Goal: Transaction & Acquisition: Book appointment/travel/reservation

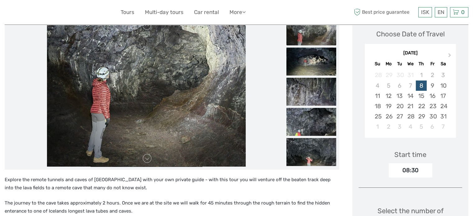
scroll to position [62, 0]
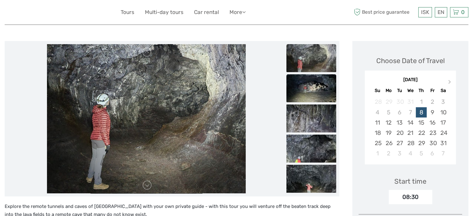
click at [311, 98] on img at bounding box center [311, 88] width 50 height 28
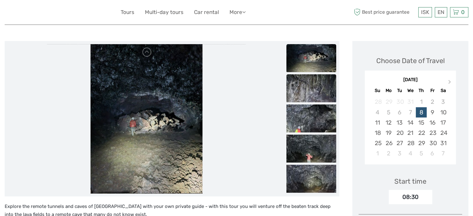
click at [313, 106] on ul at bounding box center [311, 195] width 50 height 362
click at [315, 113] on img at bounding box center [311, 119] width 50 height 28
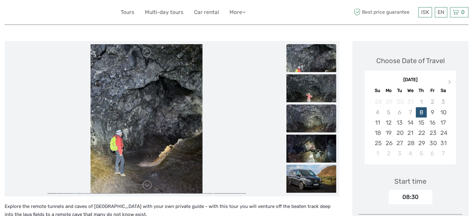
click at [318, 125] on img at bounding box center [311, 119] width 50 height 28
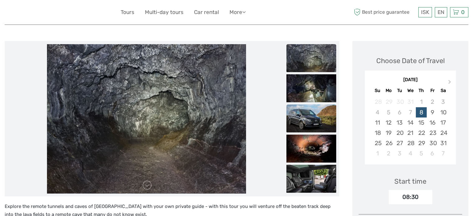
click at [323, 129] on img at bounding box center [311, 119] width 50 height 28
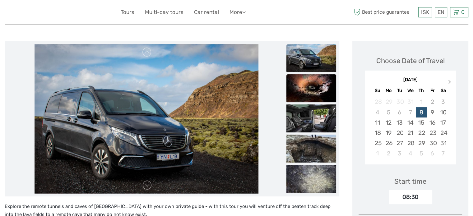
click at [316, 91] on img at bounding box center [311, 88] width 50 height 28
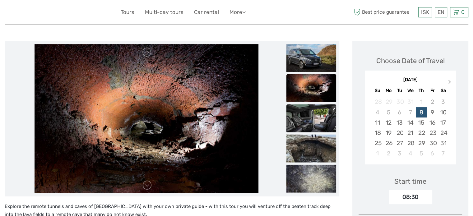
click at [315, 124] on img at bounding box center [311, 119] width 50 height 28
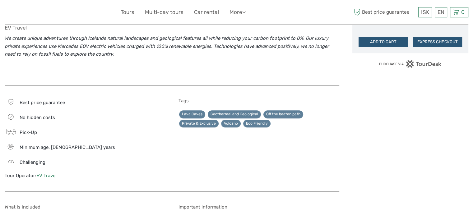
scroll to position [467, 0]
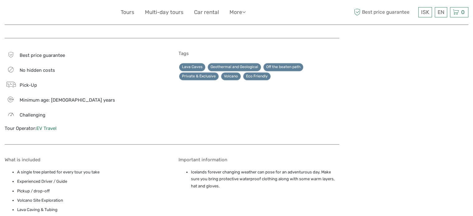
click at [52, 127] on link "EV Travel" at bounding box center [46, 129] width 20 height 6
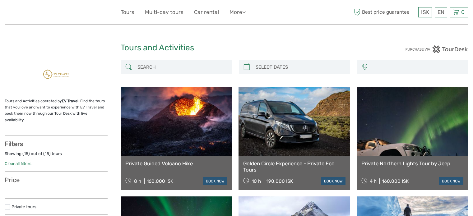
select select
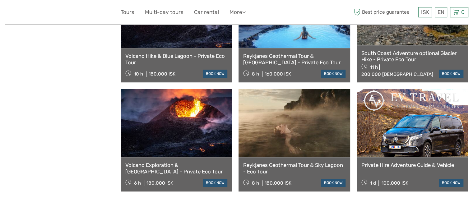
scroll to position [467, 0]
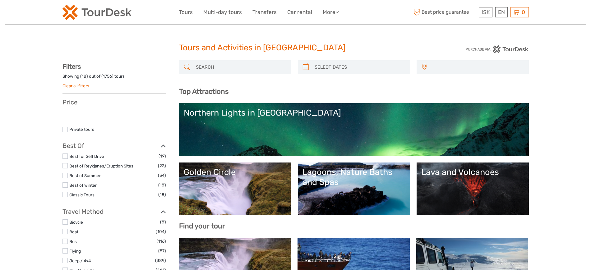
select select
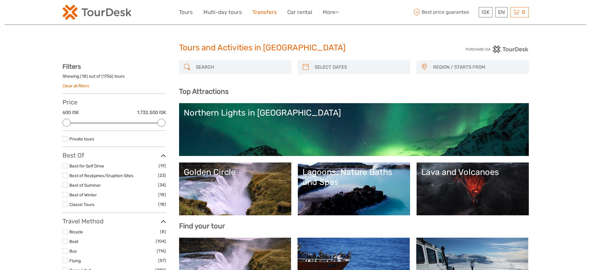
click at [264, 10] on link "Transfers" at bounding box center [265, 12] width 24 height 9
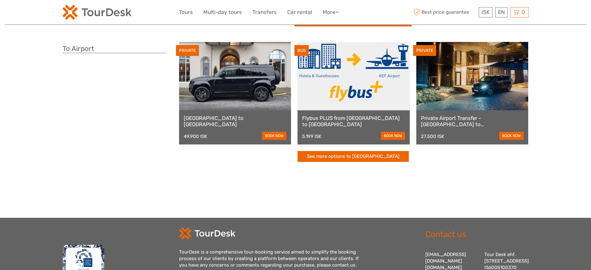
scroll to position [156, 0]
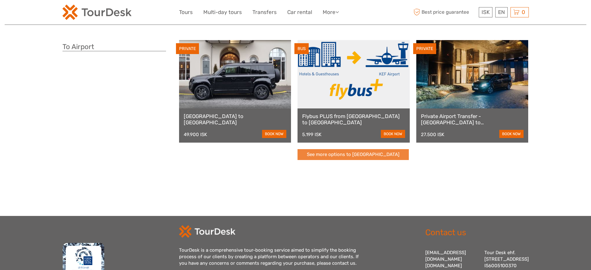
click at [355, 155] on link "See more options to Keflavík airport" at bounding box center [353, 154] width 111 height 11
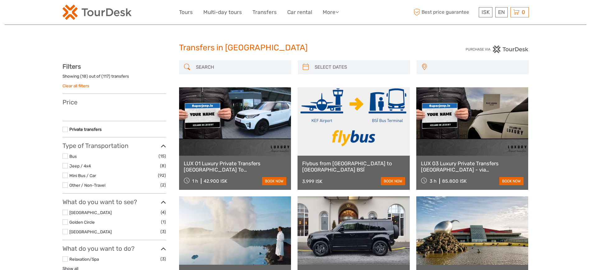
select select
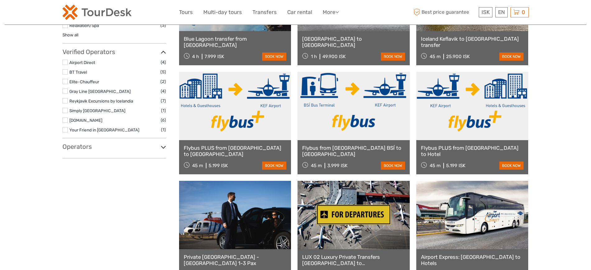
select select
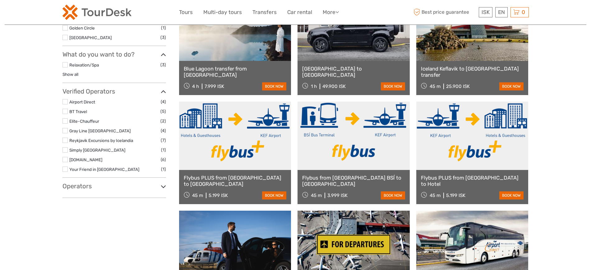
click at [88, 184] on h3 "Operators" at bounding box center [115, 186] width 104 height 7
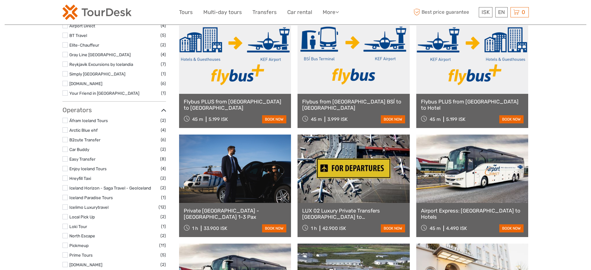
scroll to position [360, 0]
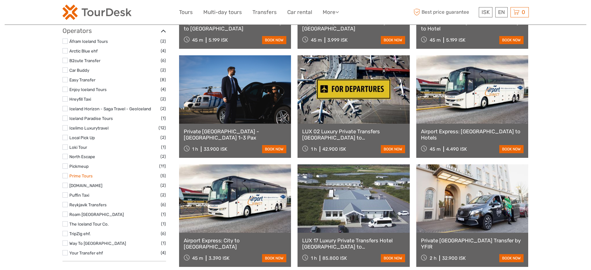
click at [83, 174] on link "Prime Tours" at bounding box center [80, 176] width 23 height 5
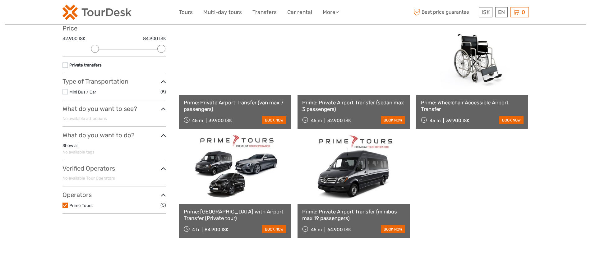
scroll to position [74, 0]
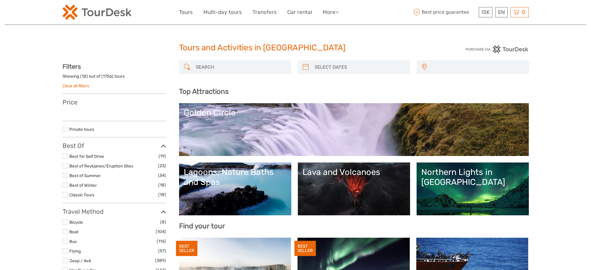
select select
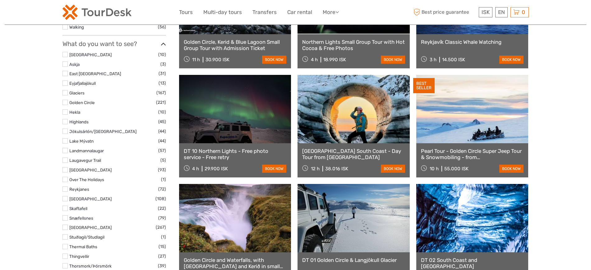
select select
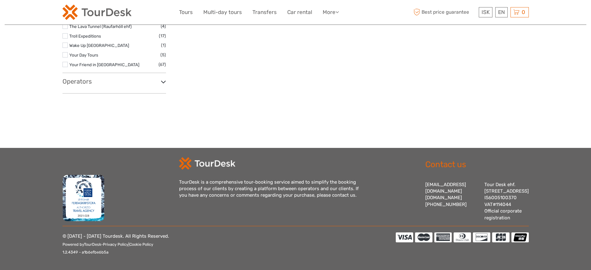
click at [85, 78] on h3 "Operators" at bounding box center [115, 81] width 104 height 7
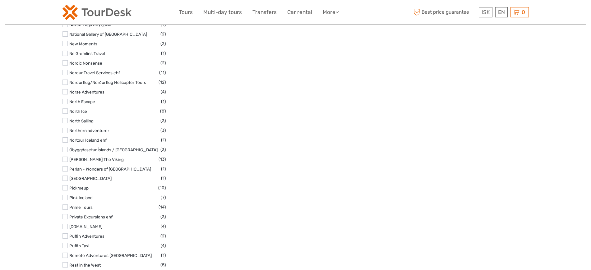
scroll to position [2610, 0]
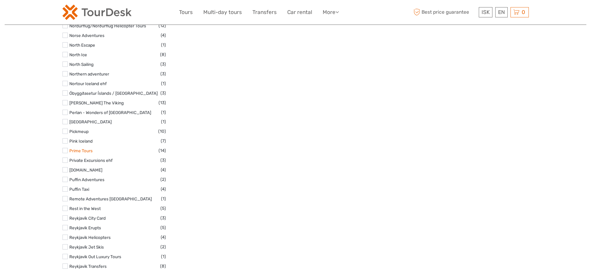
click at [87, 148] on link "Prime Tours" at bounding box center [80, 150] width 23 height 5
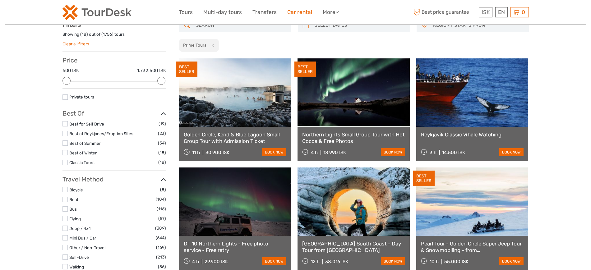
scroll to position [35, 0]
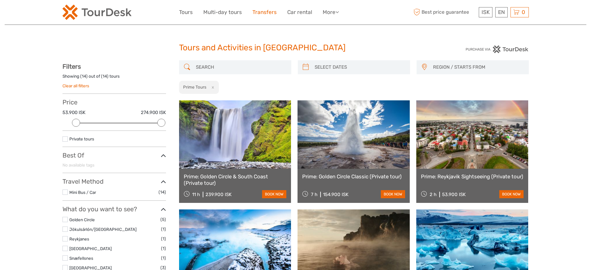
click at [261, 10] on link "Transfers" at bounding box center [265, 12] width 24 height 9
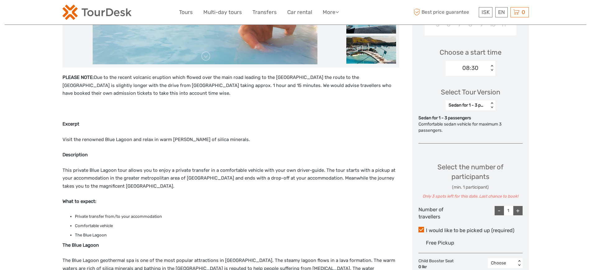
scroll to position [194, 0]
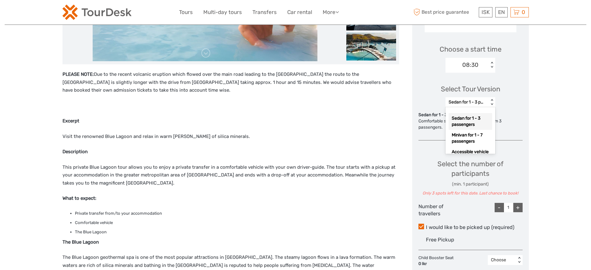
click at [482, 105] on div "Sedan for 1 - 3 passengers" at bounding box center [467, 102] width 37 height 6
click at [476, 147] on div "Minibus for 1 - 19 passengers" at bounding box center [471, 139] width 44 height 17
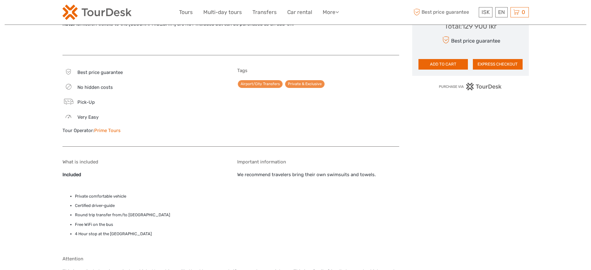
scroll to position [544, 0]
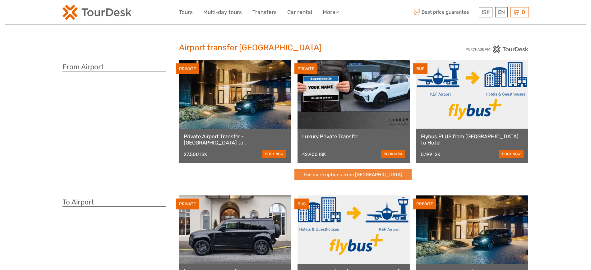
click at [368, 179] on link "See more options from [GEOGRAPHIC_DATA]" at bounding box center [353, 175] width 117 height 11
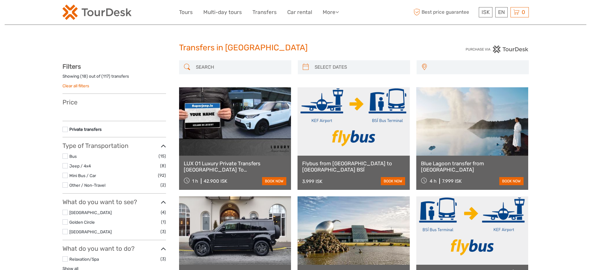
select select
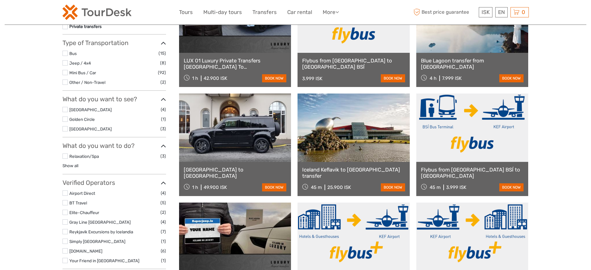
select select
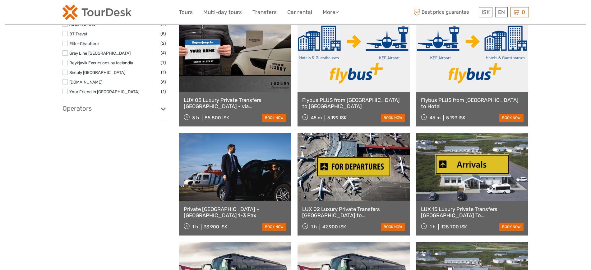
click at [81, 109] on h3 "Operators" at bounding box center [115, 108] width 104 height 7
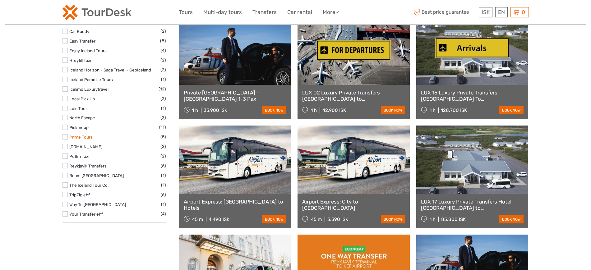
click at [90, 135] on link "Prime Tours" at bounding box center [80, 137] width 23 height 5
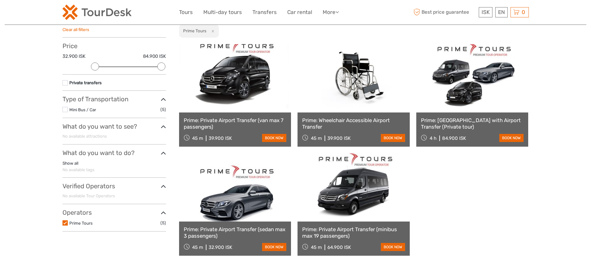
scroll to position [74, 0]
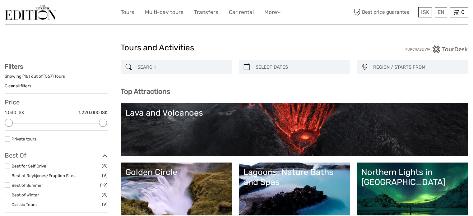
select select
click at [178, 68] on input "search" at bounding box center [182, 67] width 94 height 11
paste input "Inside the Volcano - Pickup from Reykjavik"
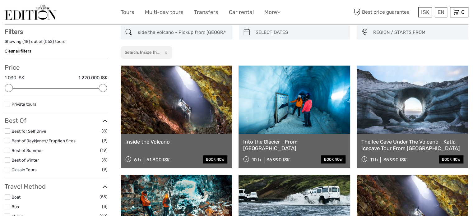
scroll to position [35, 0]
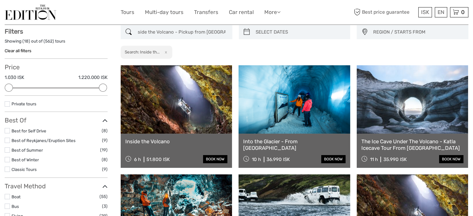
type input "Inside the Volcano - Pickup from Reykjavik"
click at [197, 100] on link at bounding box center [176, 99] width 111 height 68
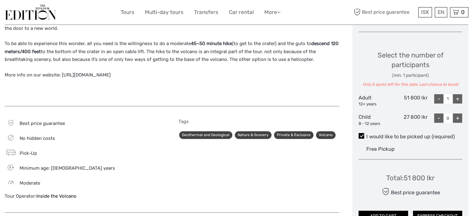
scroll to position [249, 0]
click at [386, 137] on label "I would like to be picked up (required)" at bounding box center [411, 136] width 104 height 7
click at [366, 134] on input "I would like to be picked up (required)" at bounding box center [366, 134] width 0 height 0
click at [380, 137] on label "I would like to be picked up (required)" at bounding box center [411, 136] width 104 height 7
click at [366, 134] on input "I would like to be picked up (required)" at bounding box center [366, 134] width 0 height 0
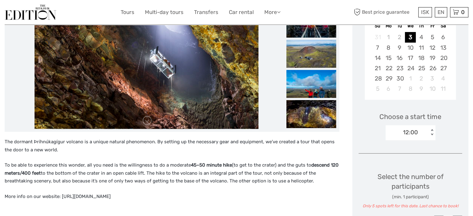
scroll to position [124, 0]
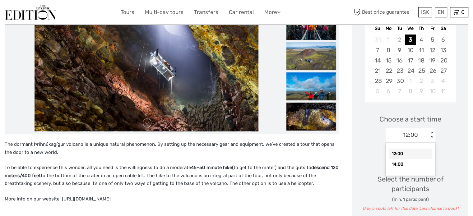
click at [391, 137] on div "12:00" at bounding box center [407, 134] width 43 height 9
click at [443, 63] on div "20" at bounding box center [443, 60] width 11 height 10
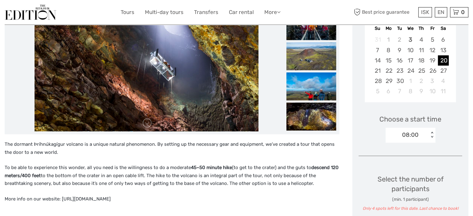
click at [425, 138] on div "08:00" at bounding box center [407, 134] width 43 height 9
